Goal: Task Accomplishment & Management: Use online tool/utility

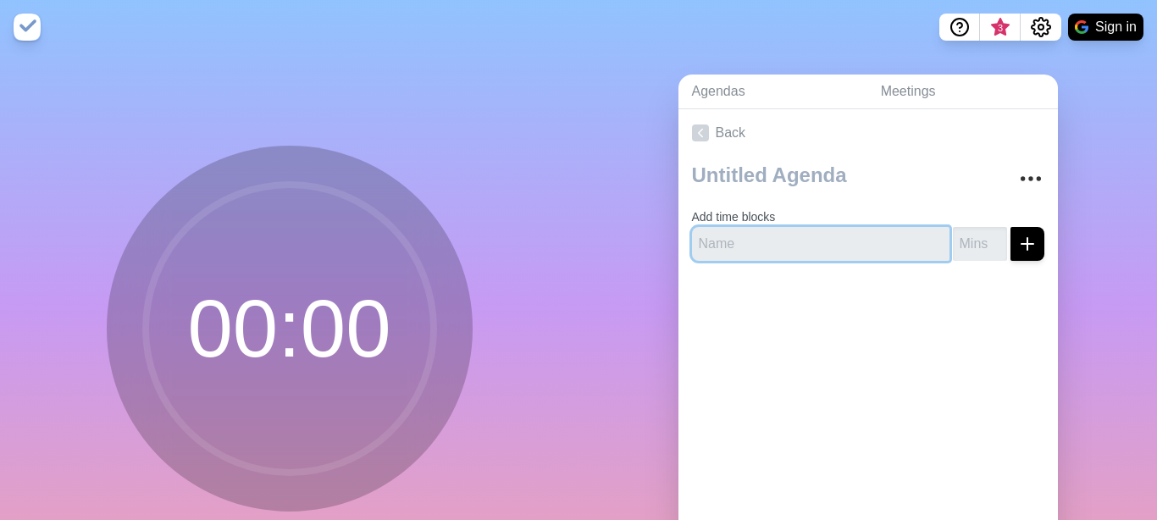
click at [784, 240] on input "text" at bounding box center [821, 244] width 258 height 34
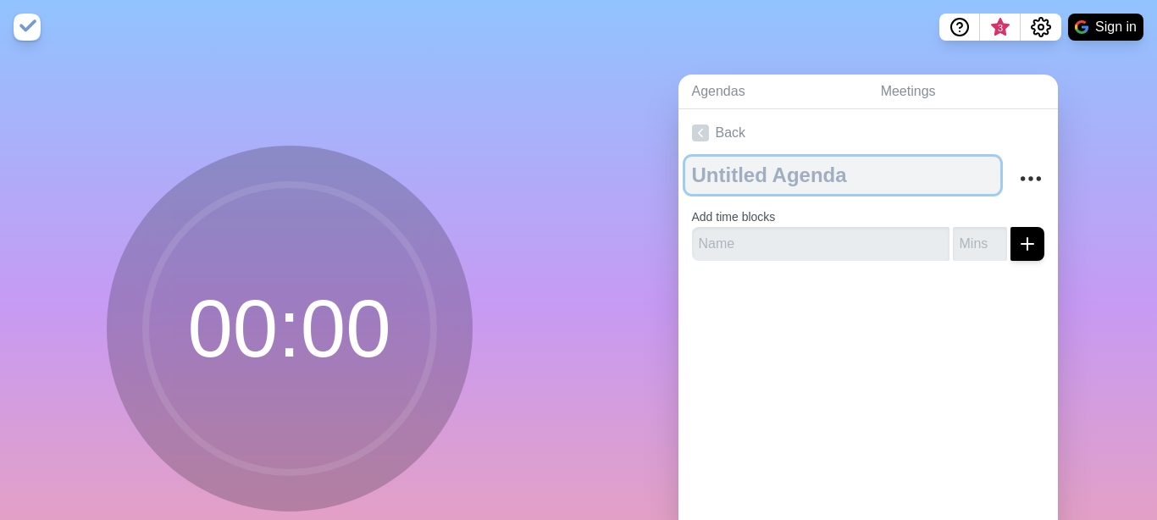
click at [867, 180] on textarea at bounding box center [842, 175] width 315 height 37
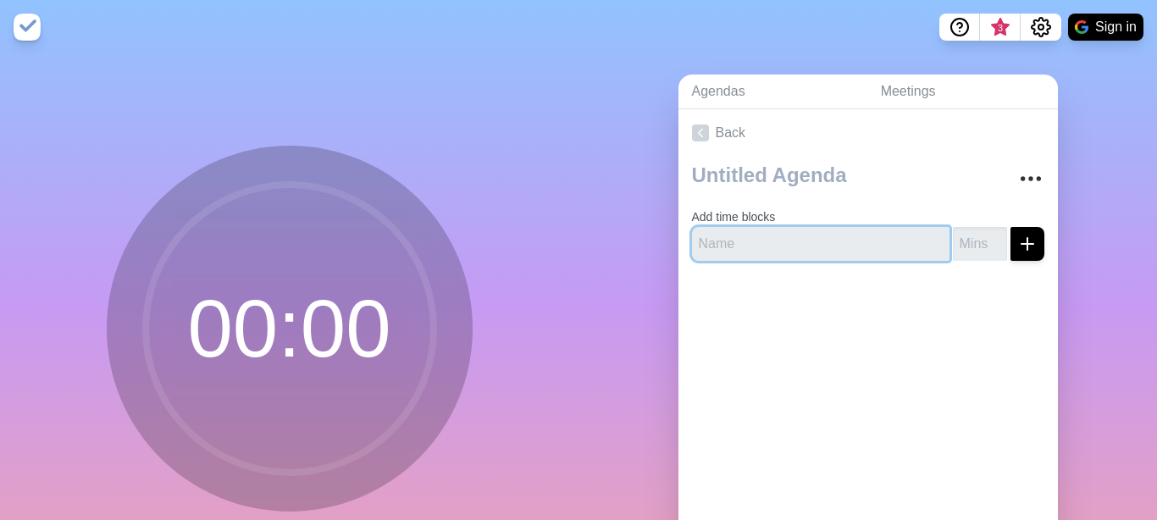
click at [747, 236] on input "text" at bounding box center [821, 244] width 258 height 34
click at [812, 155] on link "Back" at bounding box center [869, 132] width 380 height 47
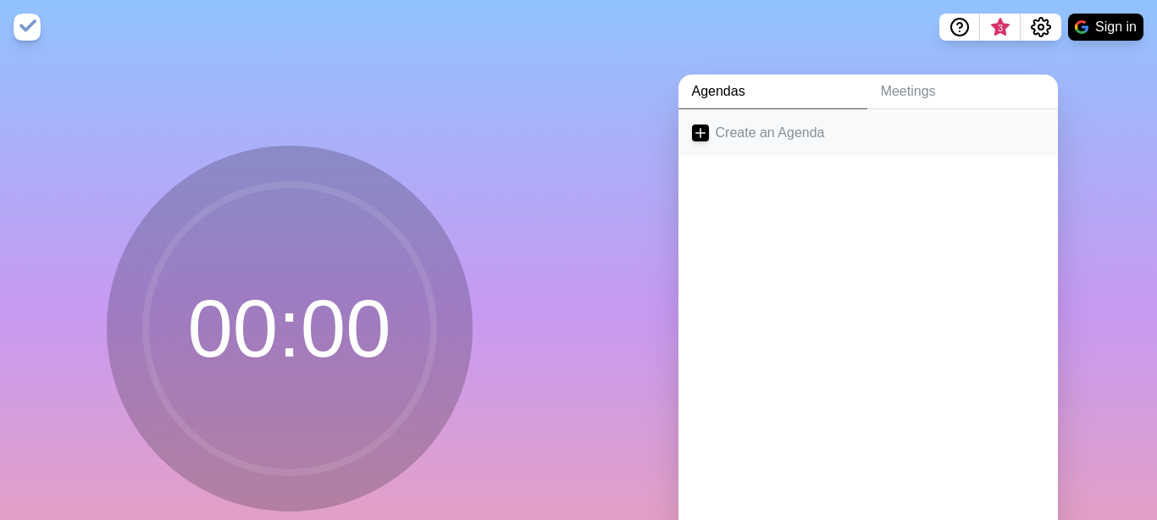
click at [821, 145] on link "Create an Agenda" at bounding box center [869, 132] width 380 height 47
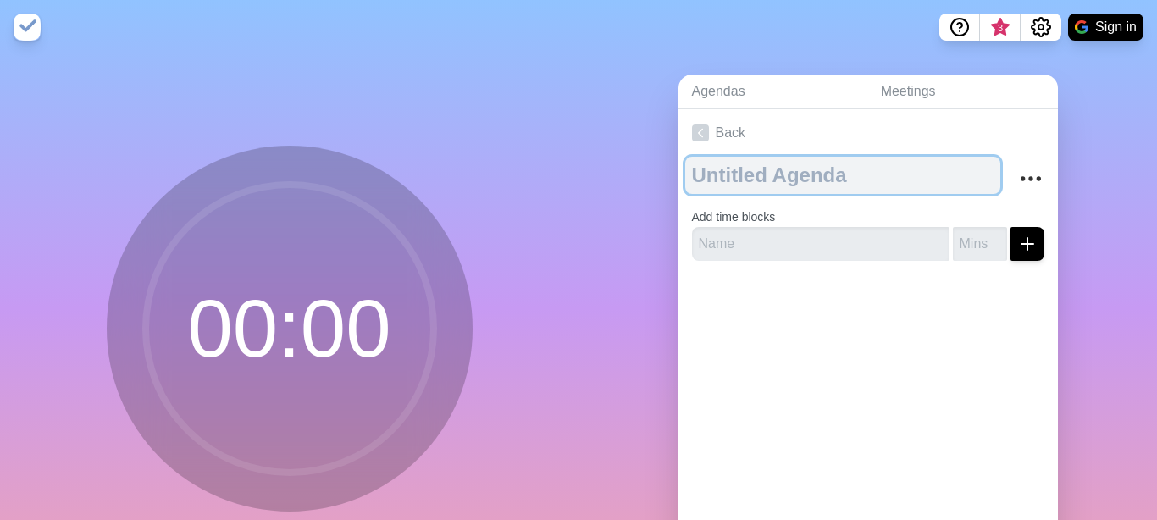
click at [806, 185] on textarea at bounding box center [842, 175] width 315 height 37
type textarea "Temporally"
paste textarea "Temporally"
type textarea "Temporally Agenda"
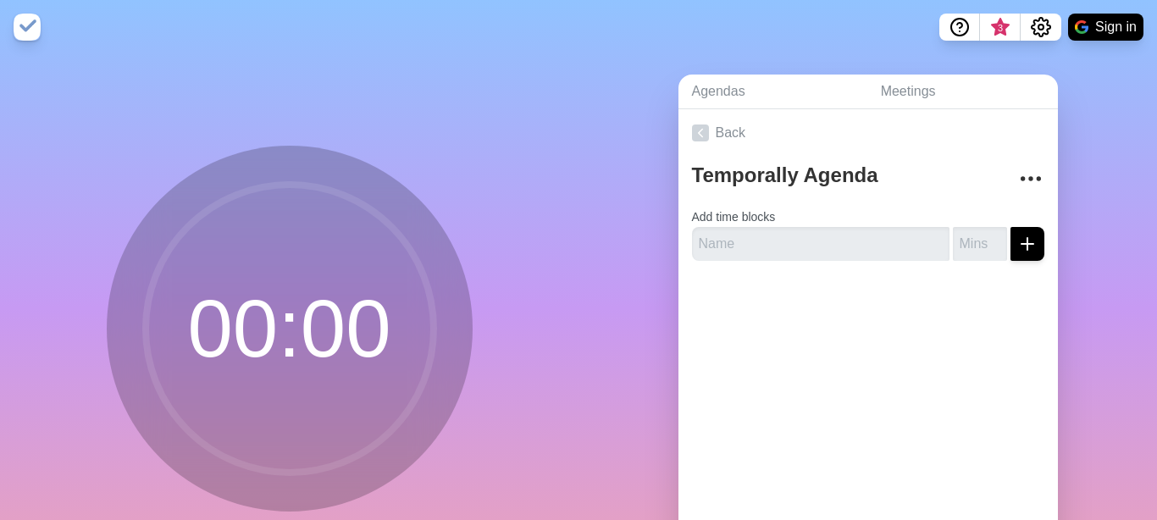
click at [798, 206] on form "Add time blocks" at bounding box center [868, 230] width 352 height 61
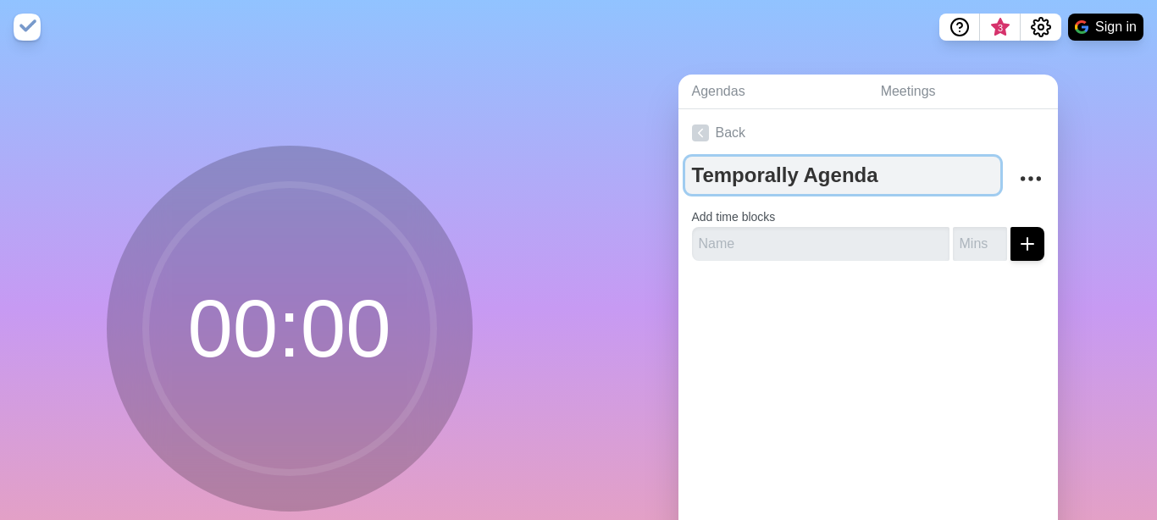
click at [800, 175] on textarea "Temporally Agenda" at bounding box center [842, 175] width 315 height 37
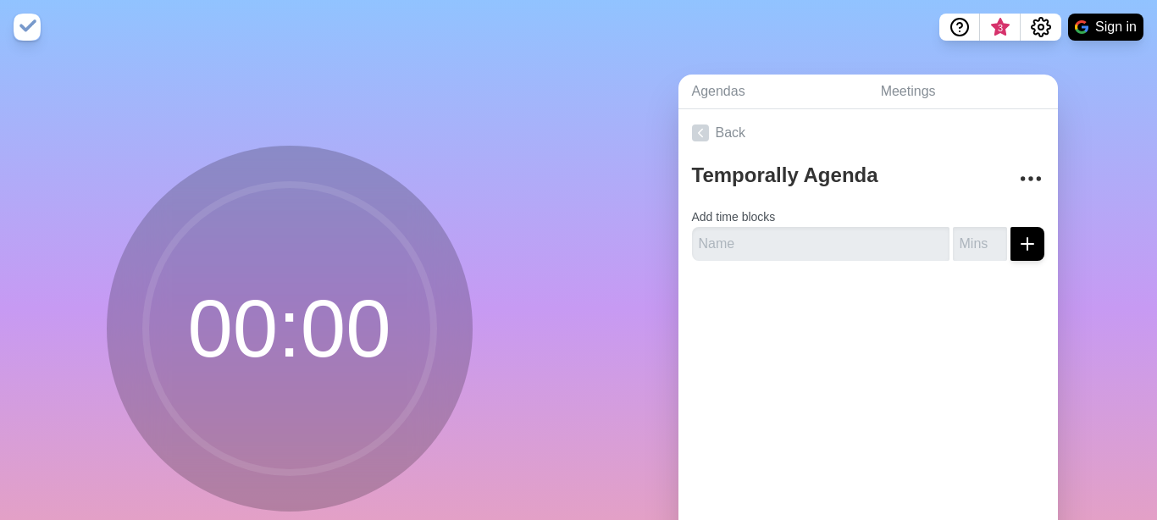
click at [850, 222] on form "Add time blocks" at bounding box center [868, 230] width 352 height 61
click at [839, 239] on input "text" at bounding box center [821, 244] width 258 height 34
type input "V"
type input "M"
type input "PENE"
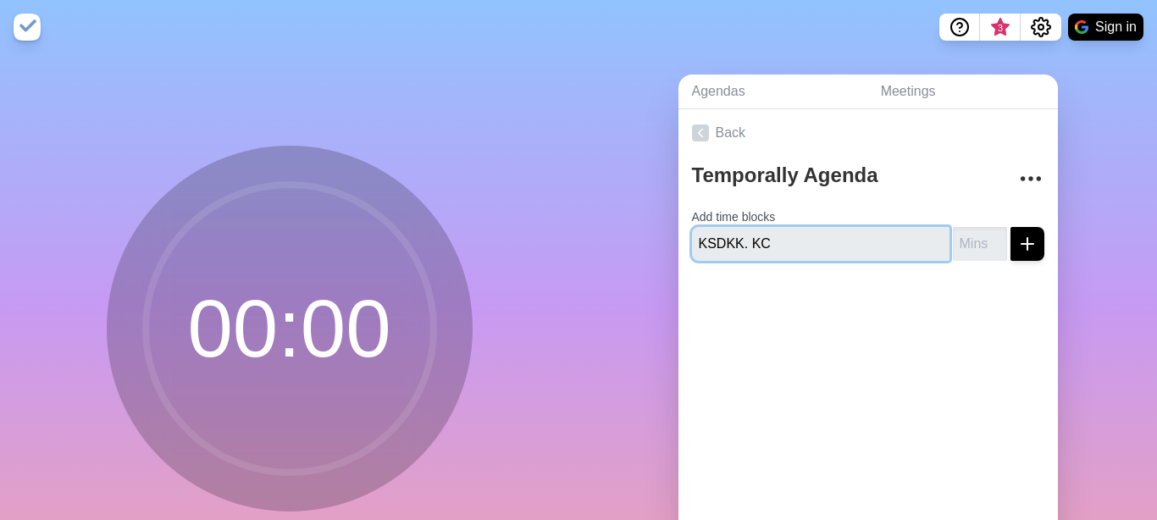
type input "KSDKK."
click at [797, 247] on input "text" at bounding box center [821, 244] width 258 height 34
type input ")"
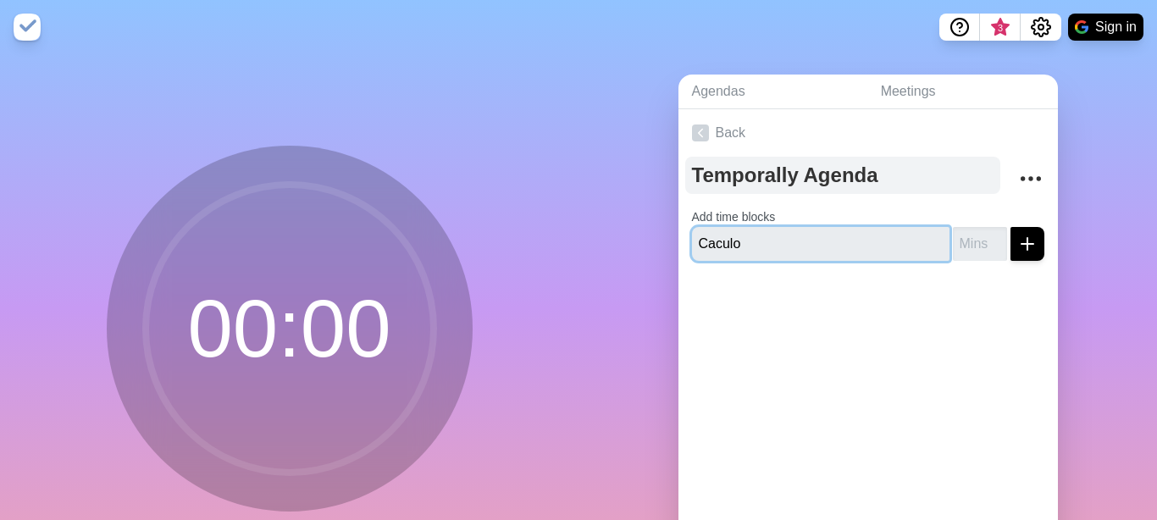
type input "Caculo"
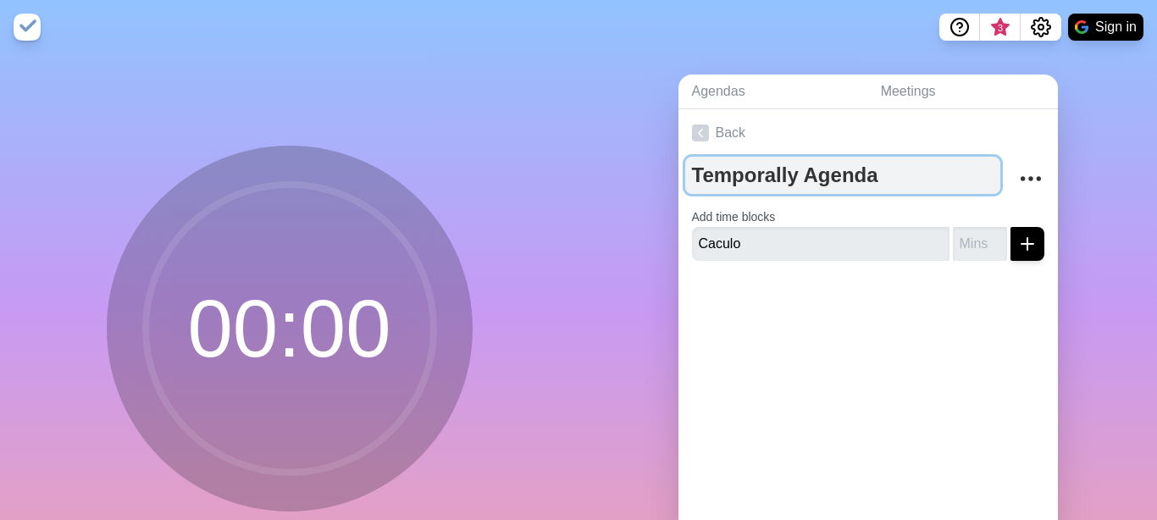
click at [787, 163] on textarea "Temporally Agenda" at bounding box center [842, 175] width 315 height 37
click at [730, 184] on textarea "Calculo integral" at bounding box center [842, 175] width 315 height 37
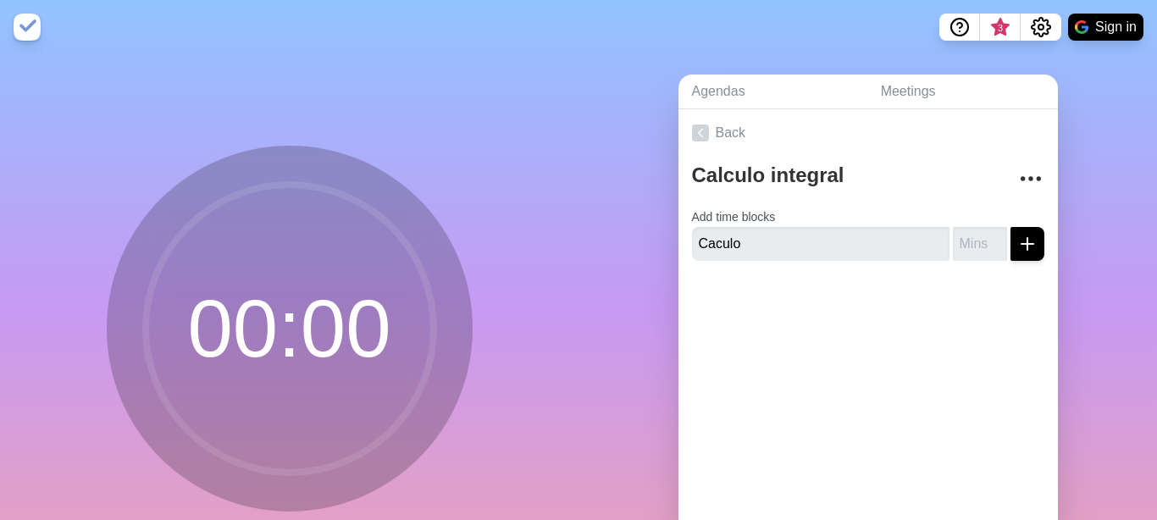
drag, startPoint x: 718, startPoint y: 156, endPoint x: 694, endPoint y: 203, distance: 53.0
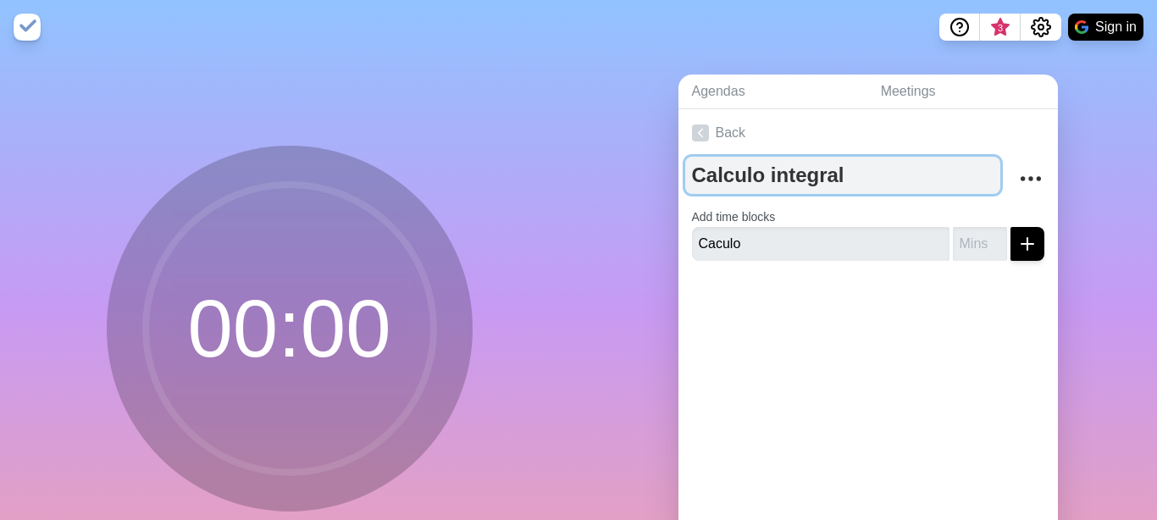
click at [712, 182] on textarea "Calculo integral" at bounding box center [842, 175] width 315 height 37
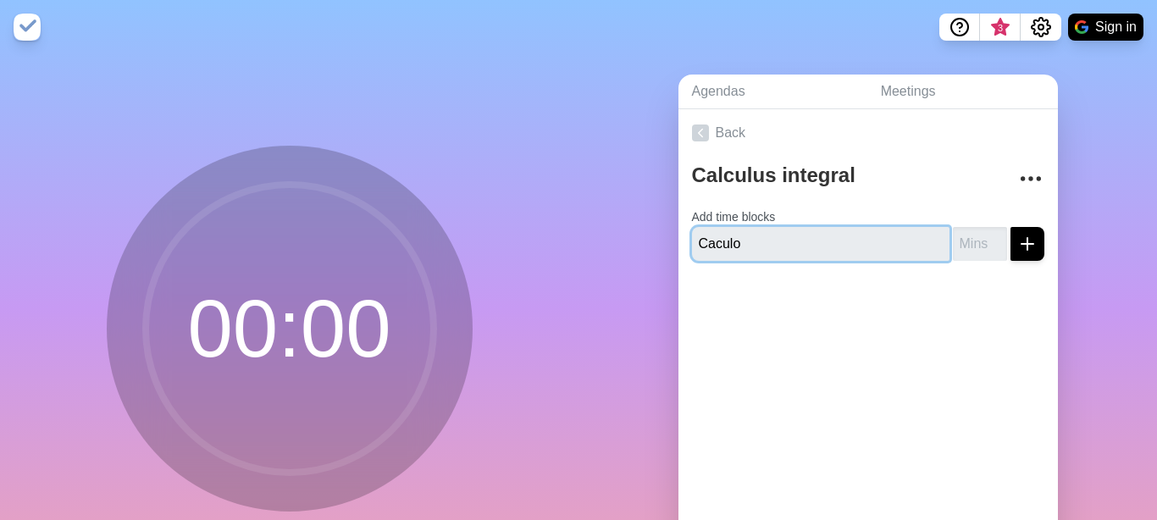
click at [772, 227] on input "Caculo" at bounding box center [821, 244] width 258 height 34
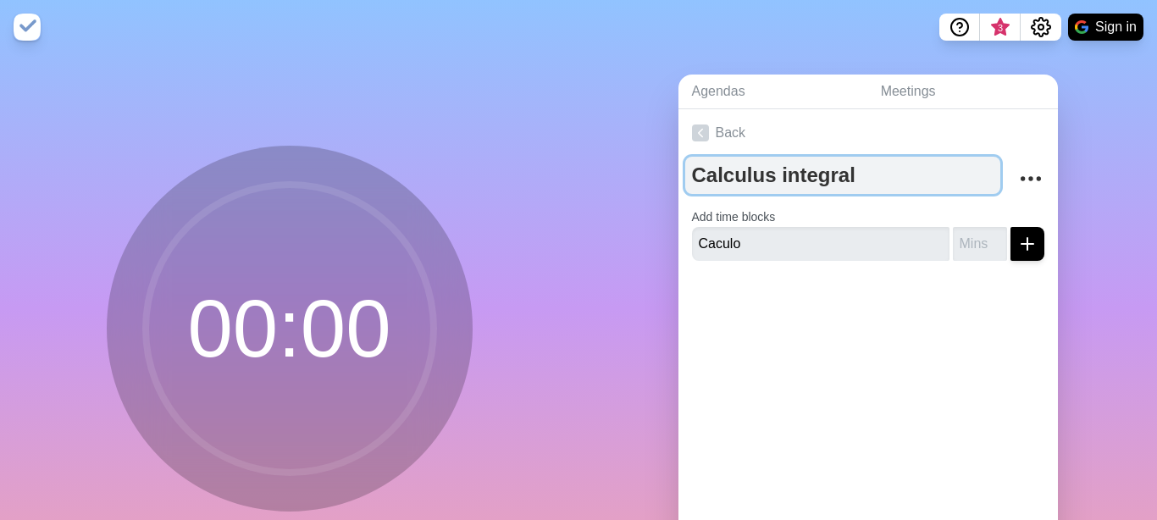
click at [757, 189] on textarea "Calculus integral" at bounding box center [842, 175] width 315 height 37
click at [757, 188] on textarea "Calculus integral" at bounding box center [842, 175] width 315 height 37
click at [765, 188] on textarea "Calculo integral" at bounding box center [842, 175] width 315 height 37
click at [727, 177] on textarea "Calculo integral" at bounding box center [842, 175] width 315 height 37
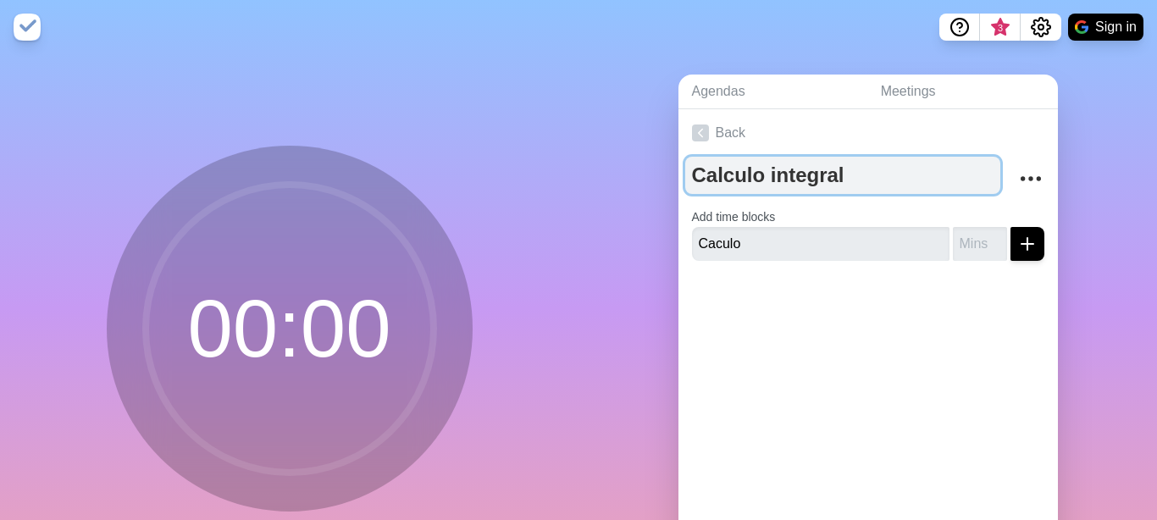
type textarea "Calculus integral"
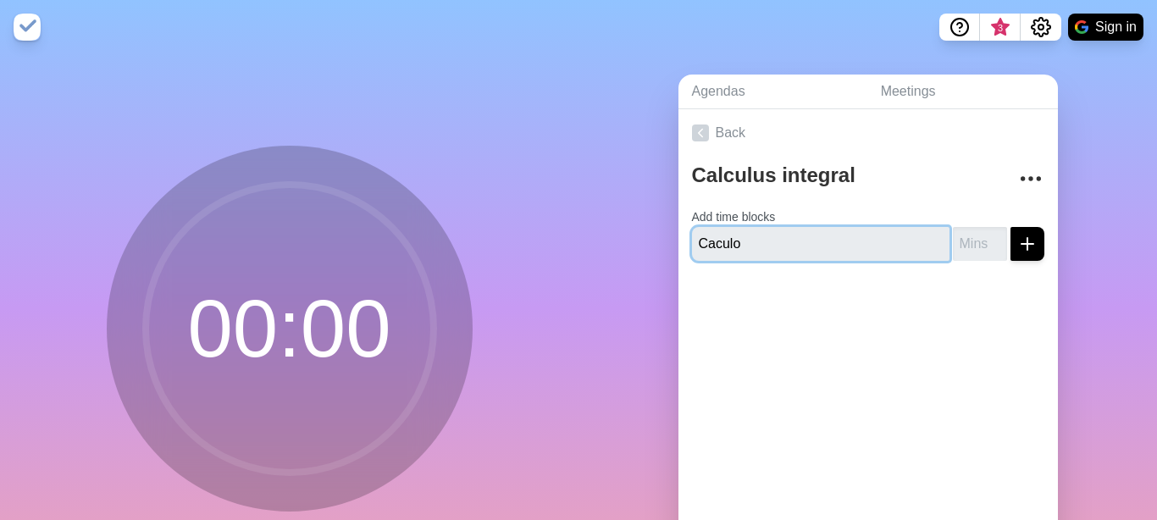
click at [791, 227] on input "Caculo" at bounding box center [821, 244] width 258 height 34
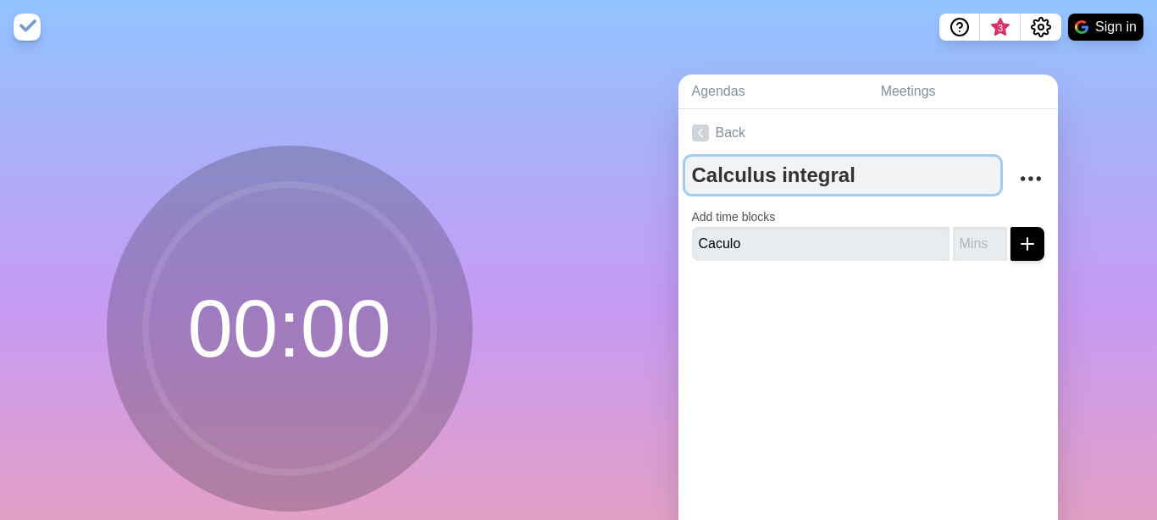
click at [790, 181] on textarea "Calculus integral" at bounding box center [842, 175] width 315 height 37
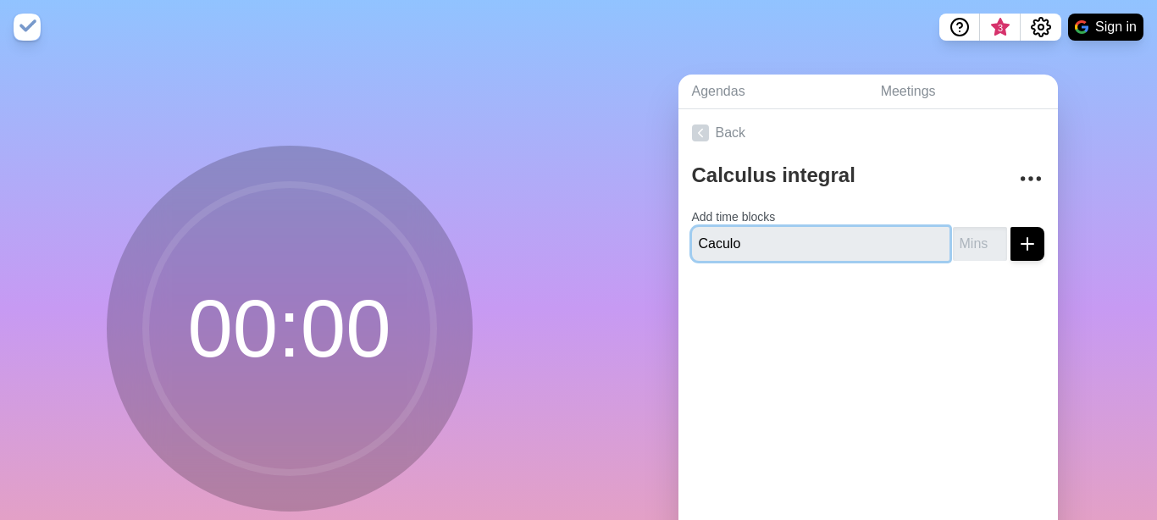
click at [769, 243] on input "Caculo" at bounding box center [821, 244] width 258 height 34
